Goal: Navigation & Orientation: Find specific page/section

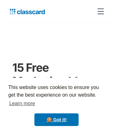
scroll to position [5124, 0]
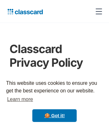
scroll to position [7146, 0]
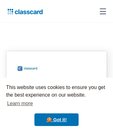
scroll to position [736, 0]
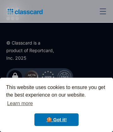
click at [36, 20] on link at bounding box center [39, 14] width 67 height 13
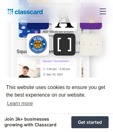
click at [24, 7] on img at bounding box center [24, 11] width 38 height 9
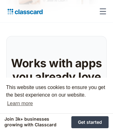
scroll to position [437, 0]
